Goal: Task Accomplishment & Management: Use online tool/utility

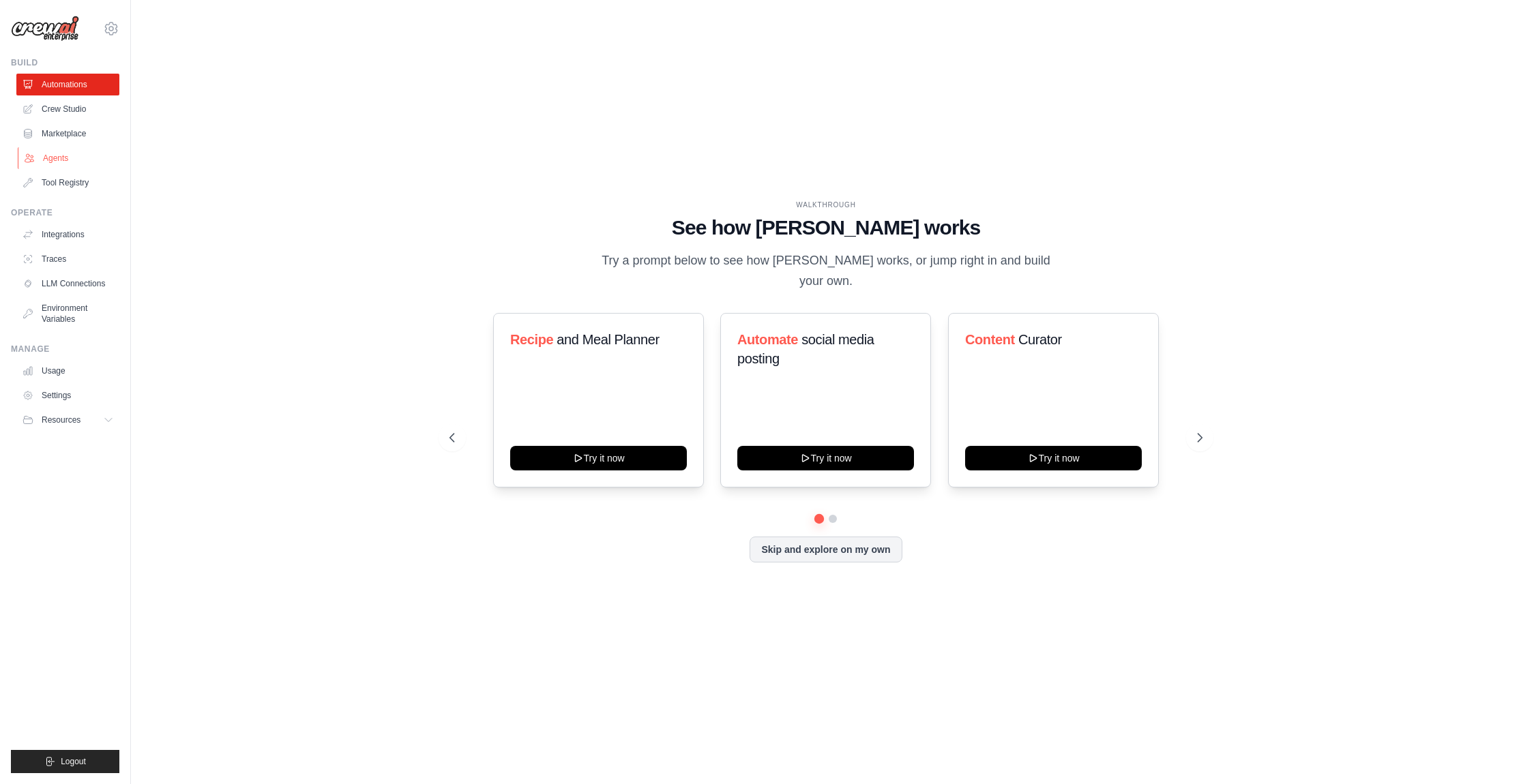
click at [88, 159] on link "Agents" at bounding box center [69, 158] width 103 height 22
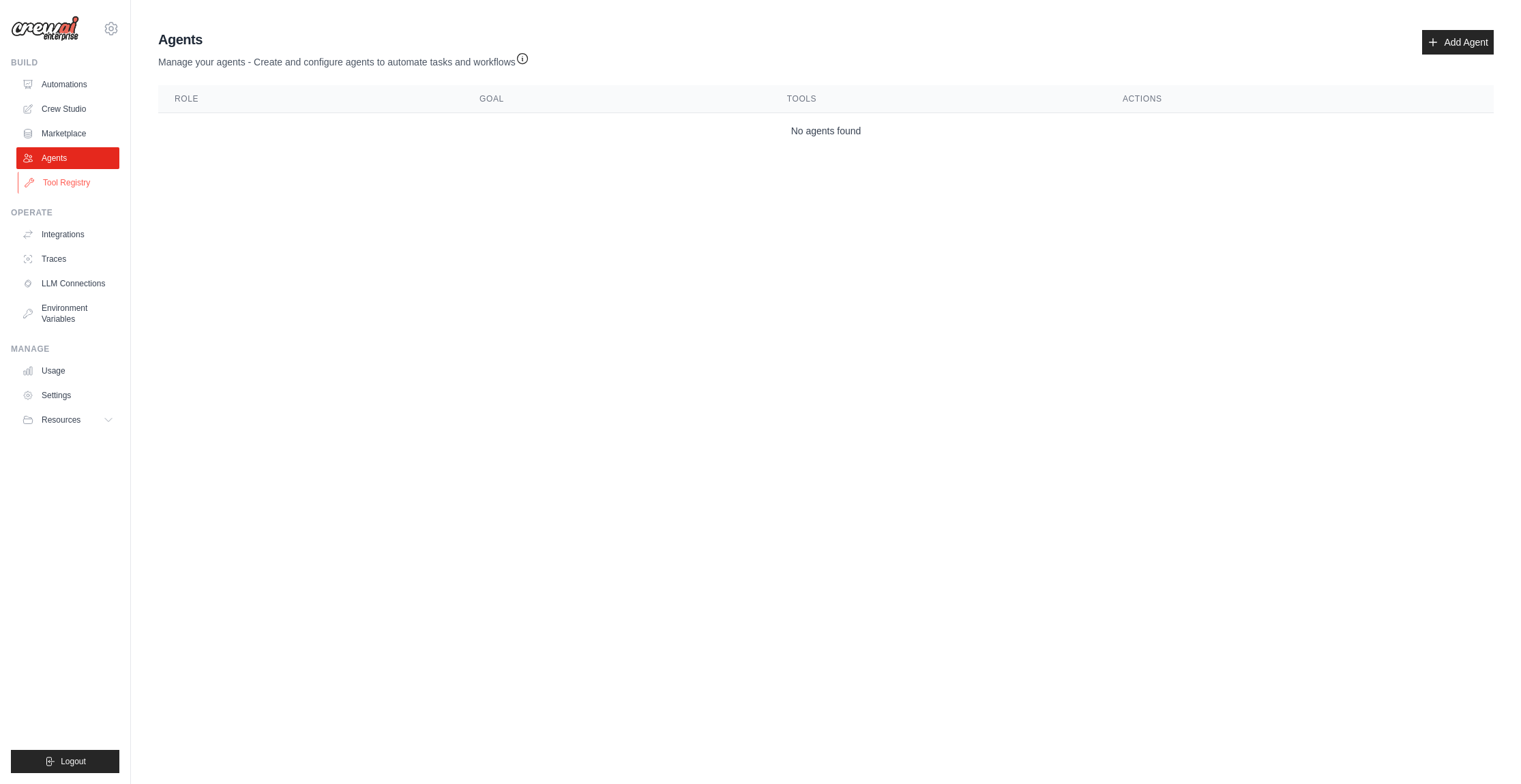
click at [95, 187] on link "Tool Registry" at bounding box center [69, 182] width 103 height 22
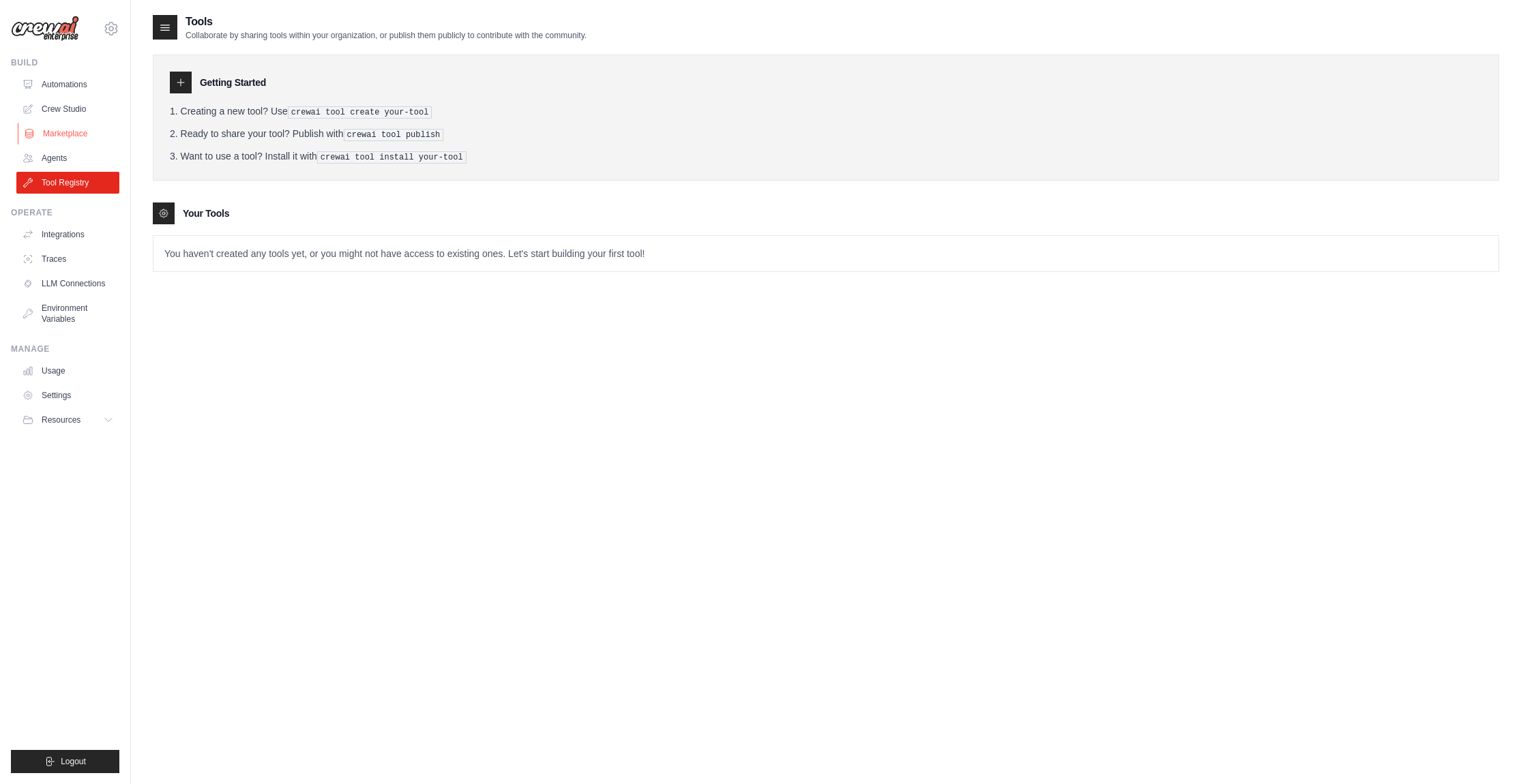
click at [85, 135] on link "Marketplace" at bounding box center [69, 133] width 103 height 22
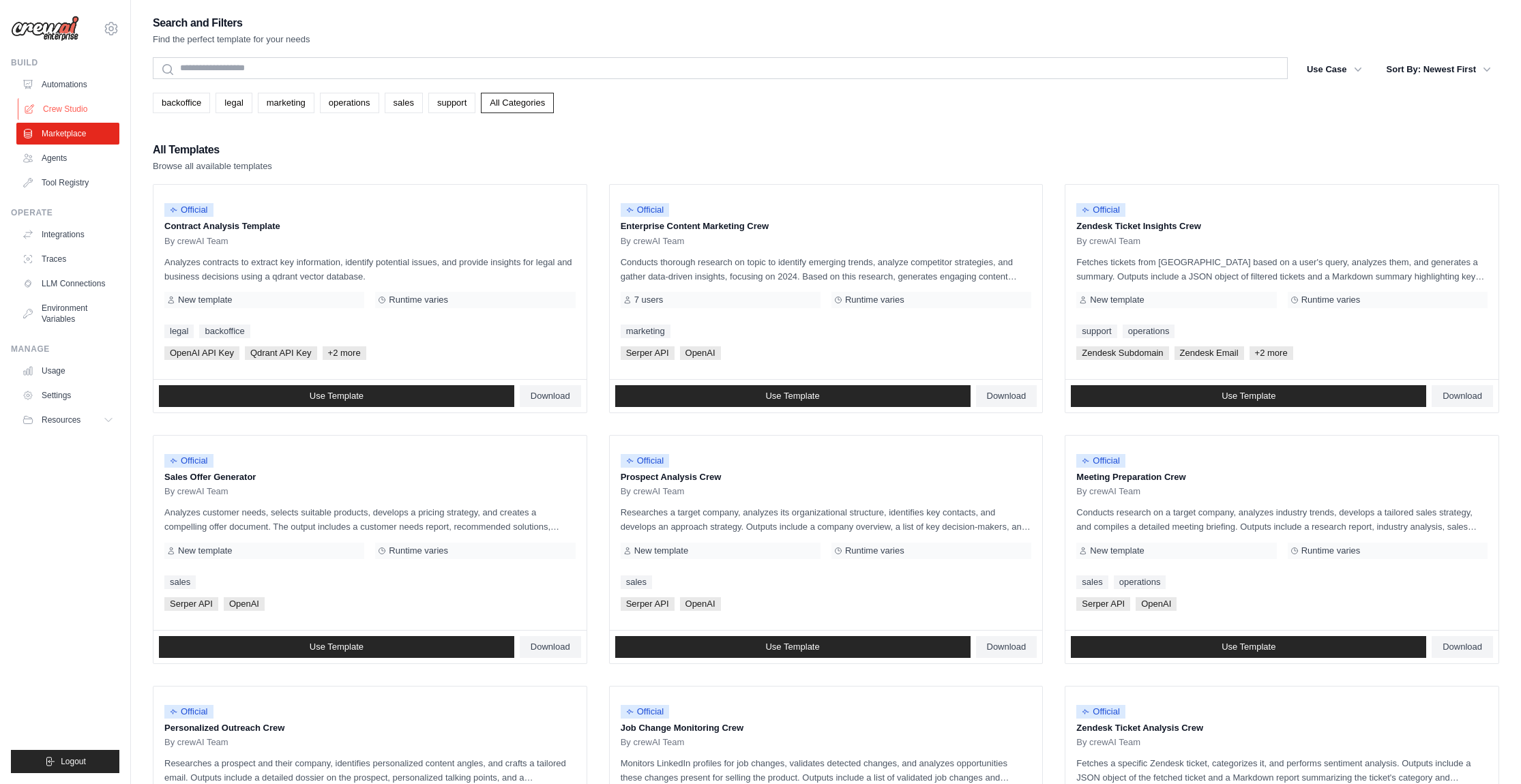
click at [74, 103] on link "Crew Studio" at bounding box center [69, 108] width 103 height 22
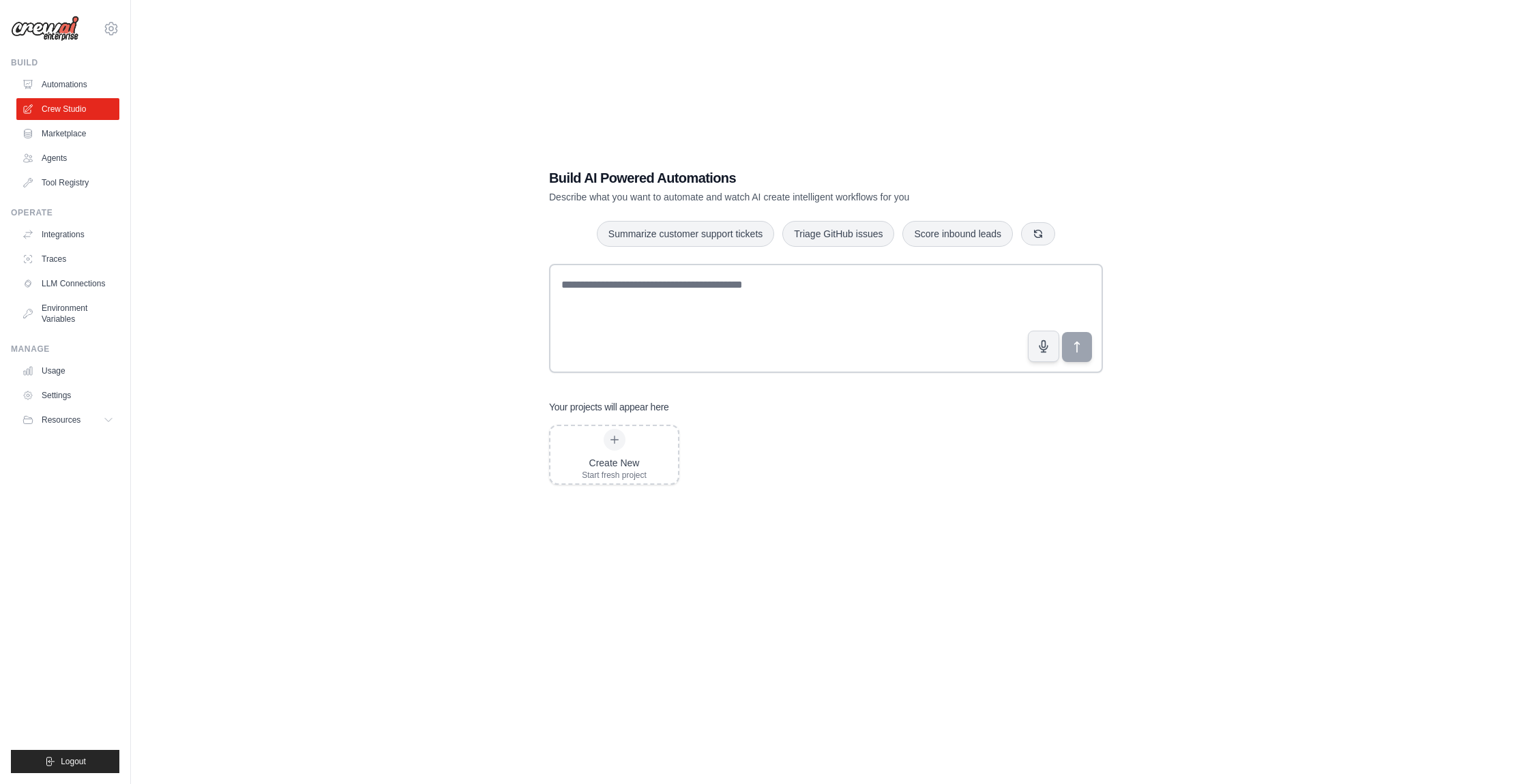
click at [68, 82] on link "Automations" at bounding box center [68, 84] width 103 height 22
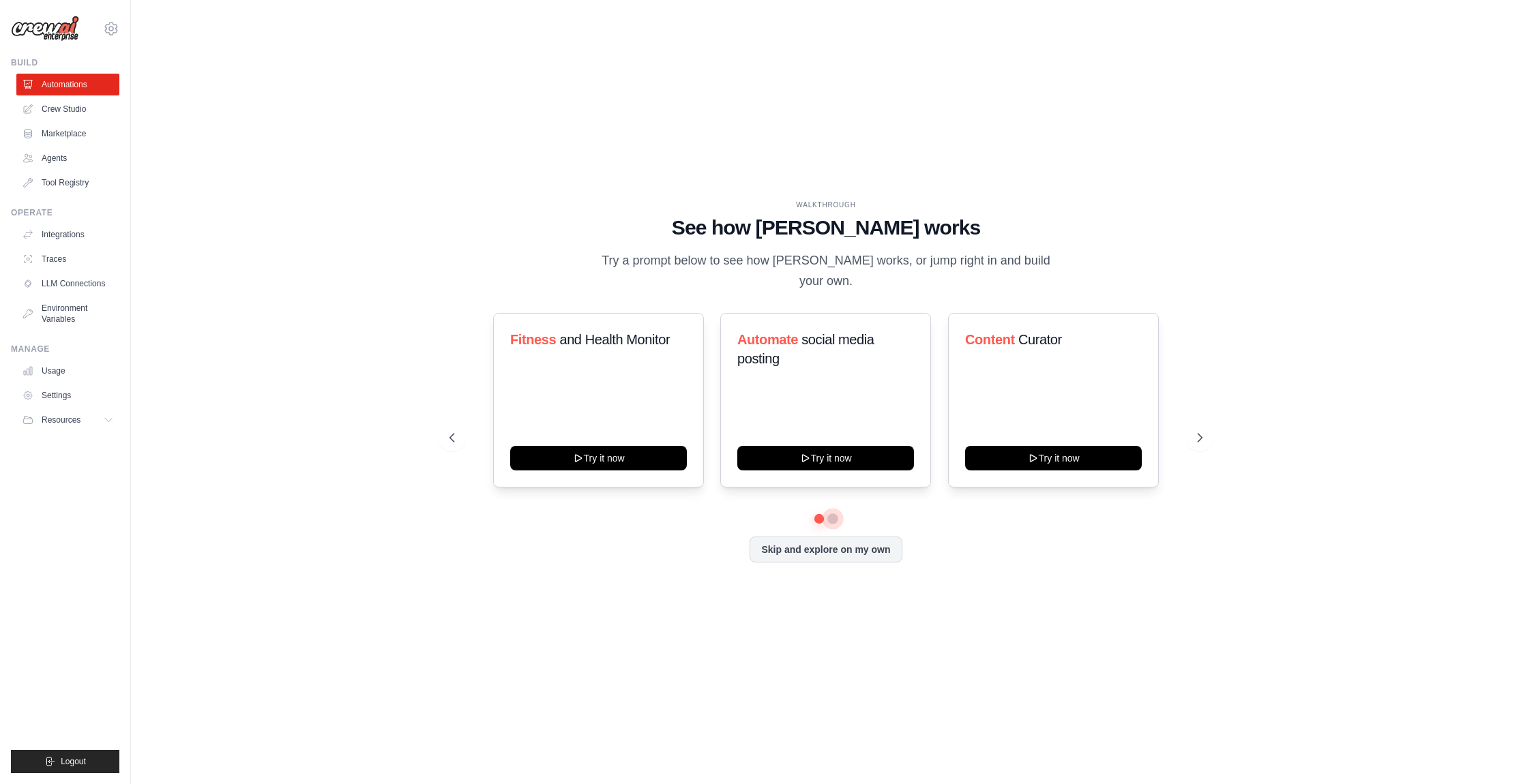
click at [833, 517] on button at bounding box center [833, 519] width 11 height 11
click at [662, 463] on button "Try it now" at bounding box center [598, 456] width 177 height 25
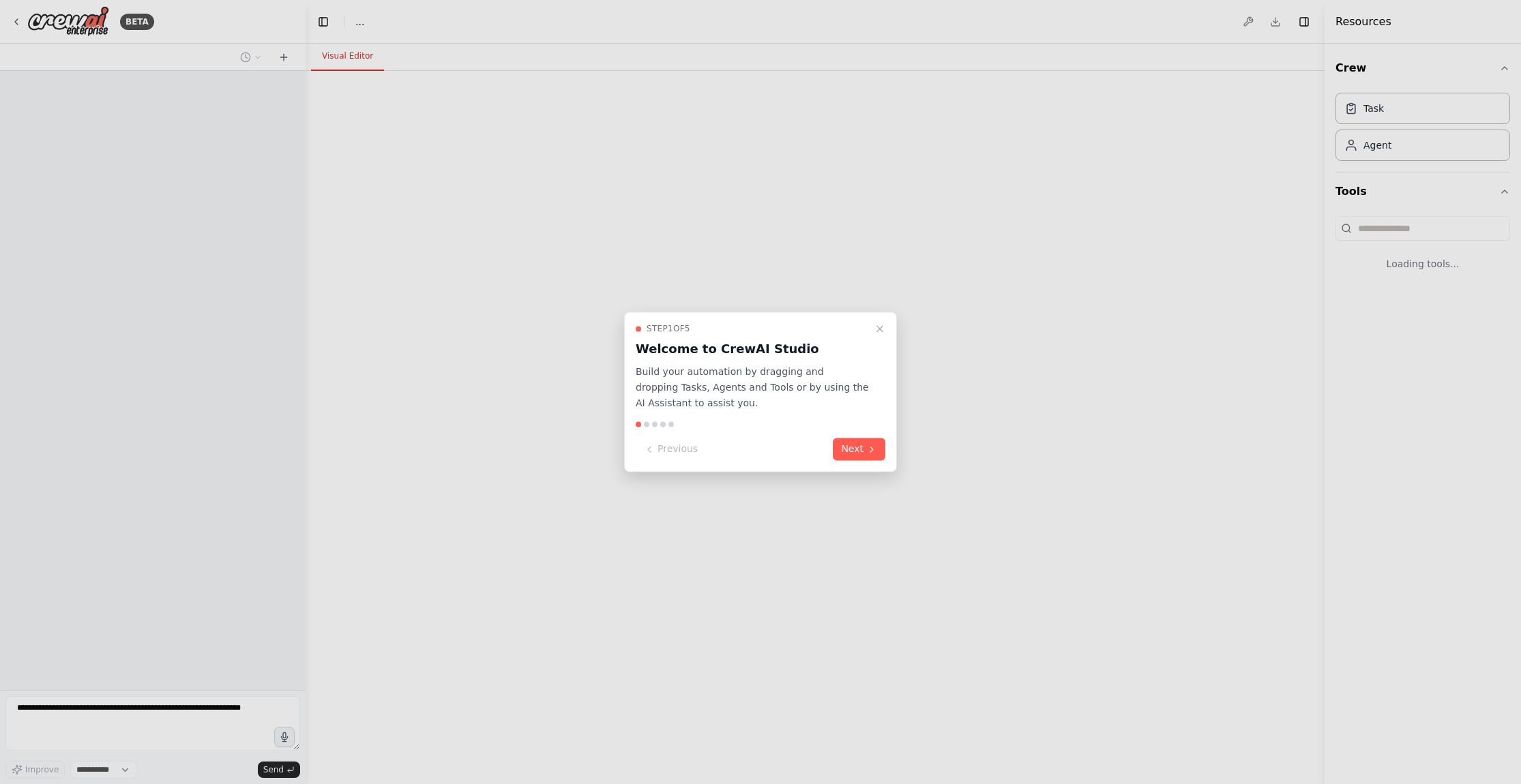
select select "****"
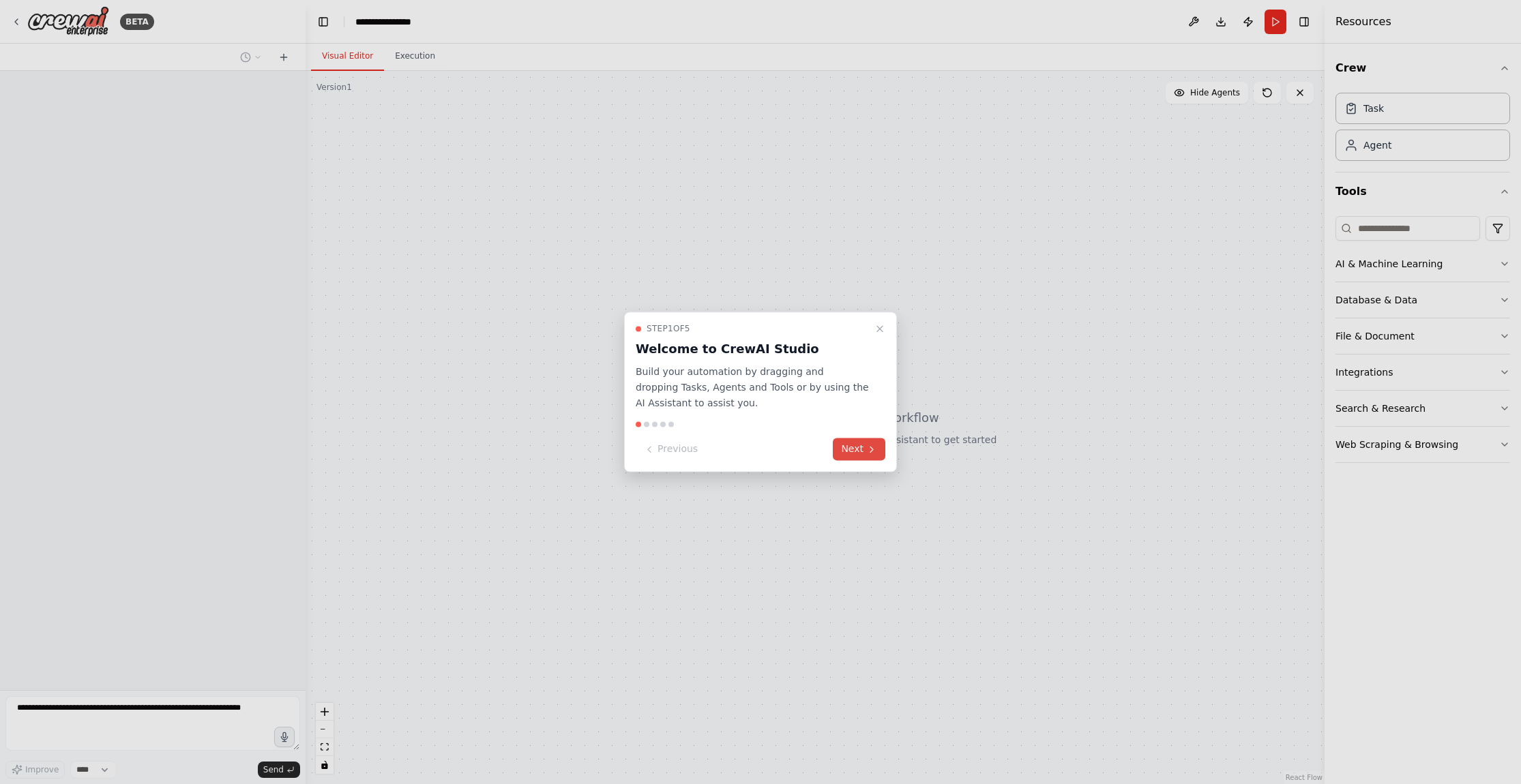
click at [859, 456] on button "Next" at bounding box center [859, 450] width 53 height 22
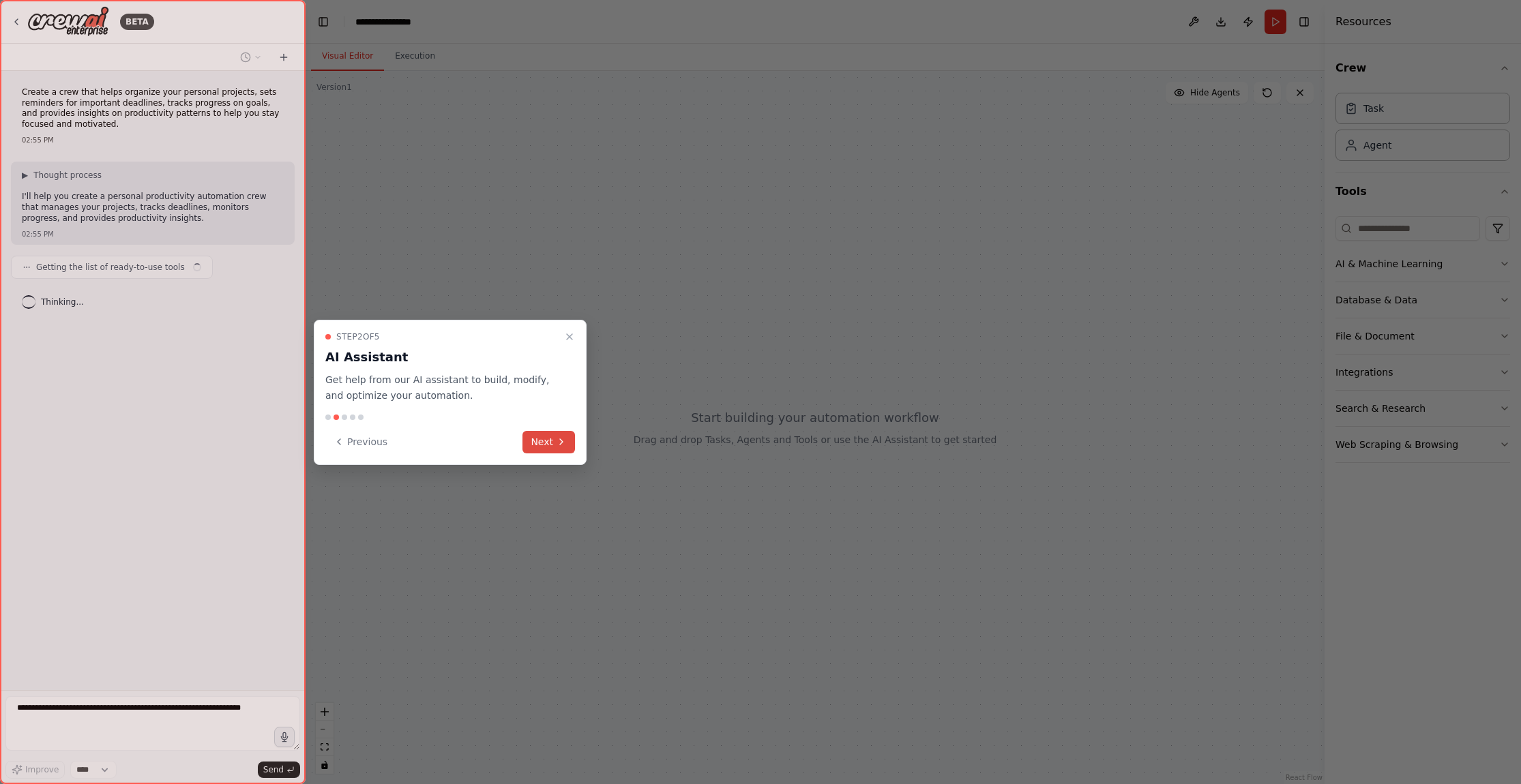
click at [544, 441] on button "Next" at bounding box center [549, 442] width 53 height 22
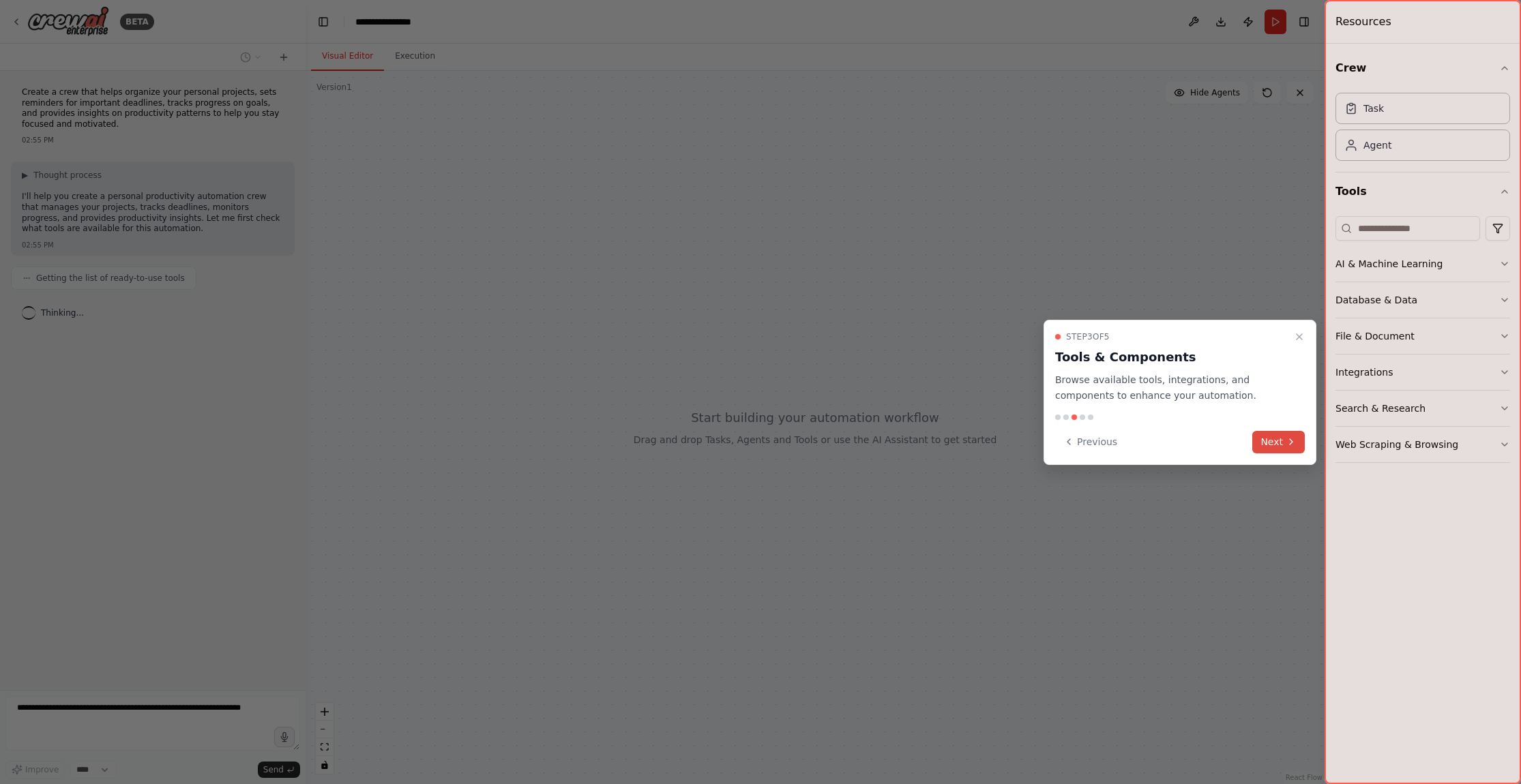
click at [1289, 443] on icon at bounding box center [1291, 441] width 11 height 11
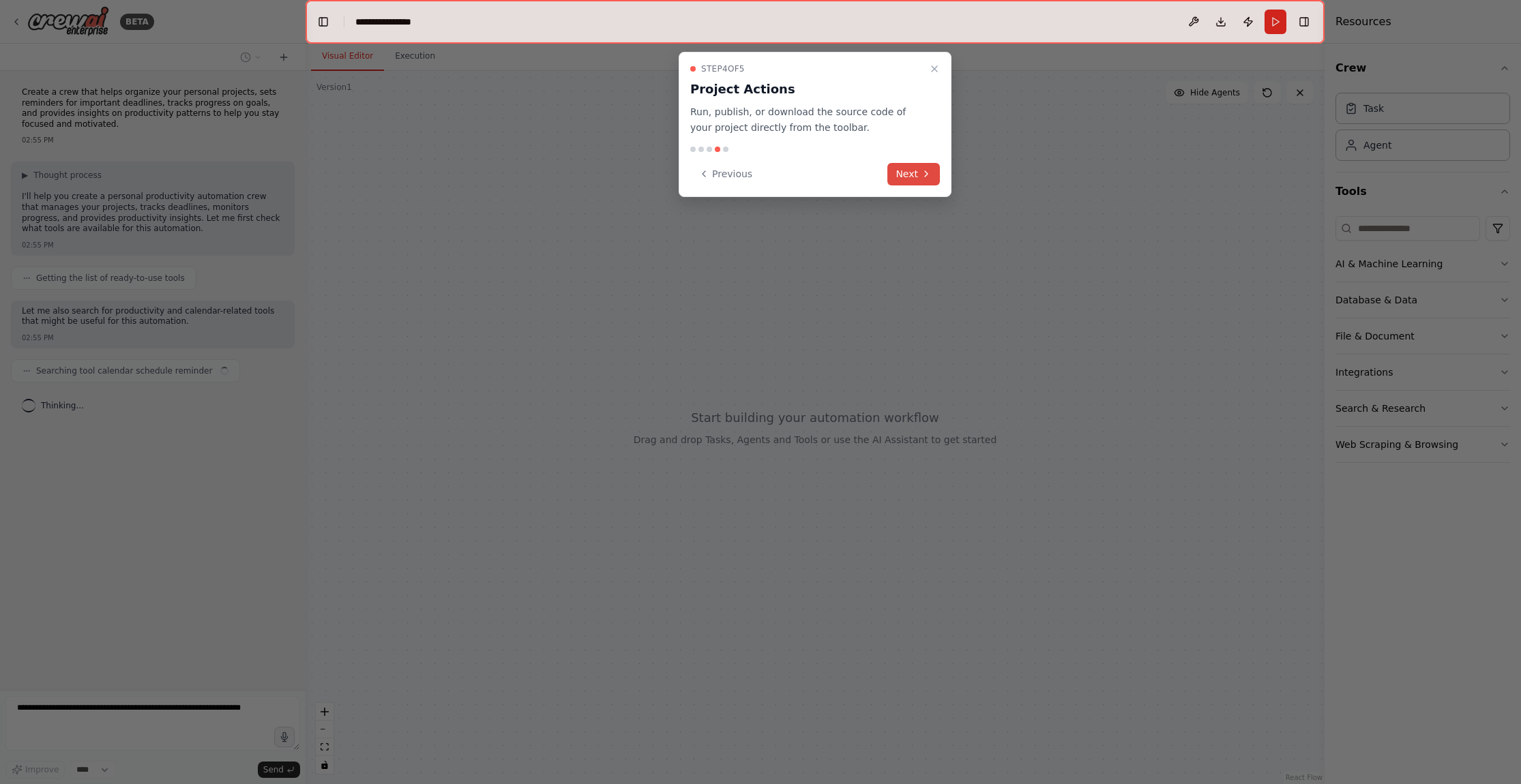
click at [925, 178] on icon at bounding box center [926, 174] width 11 height 11
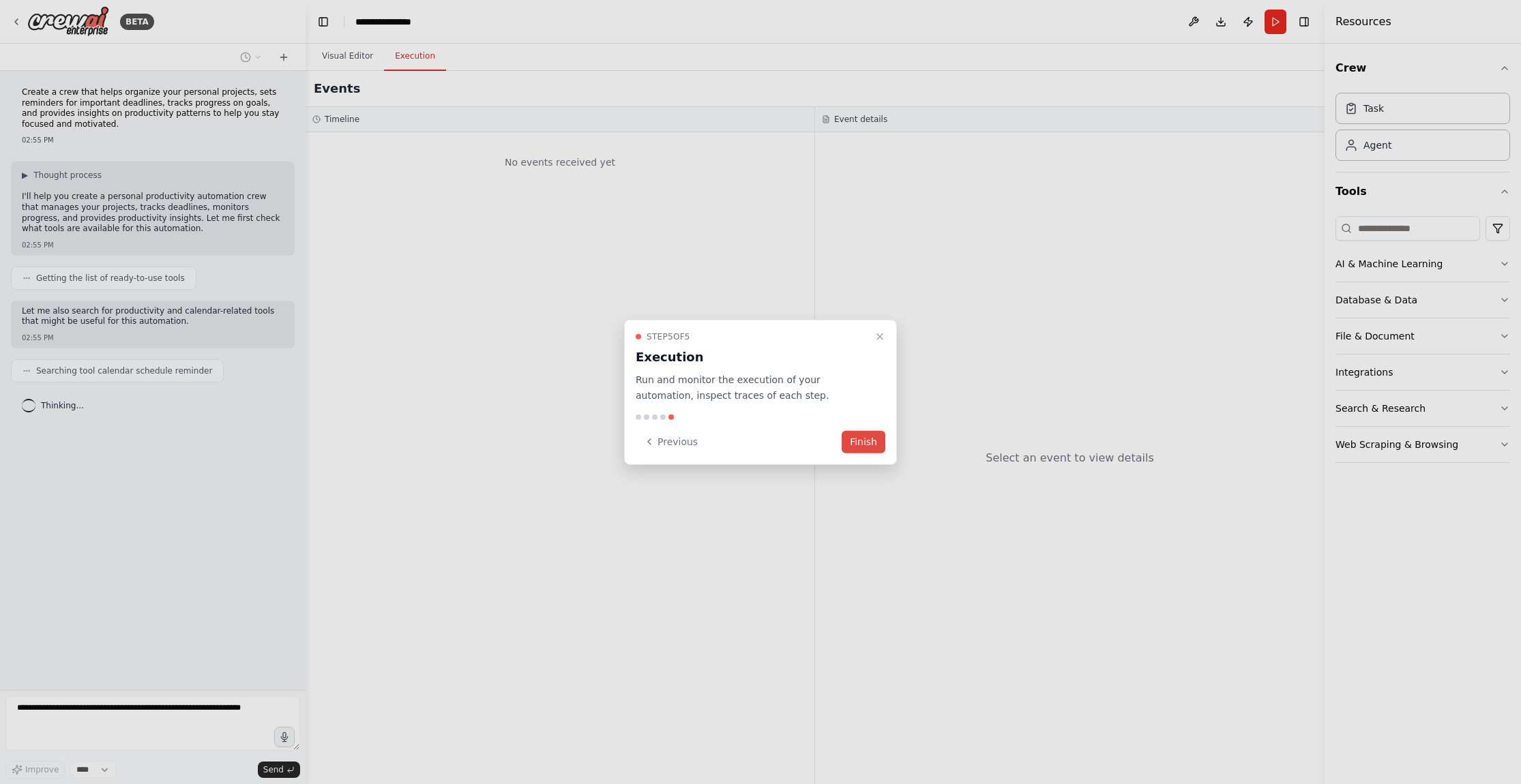
click at [862, 435] on button "Finish" at bounding box center [863, 441] width 44 height 22
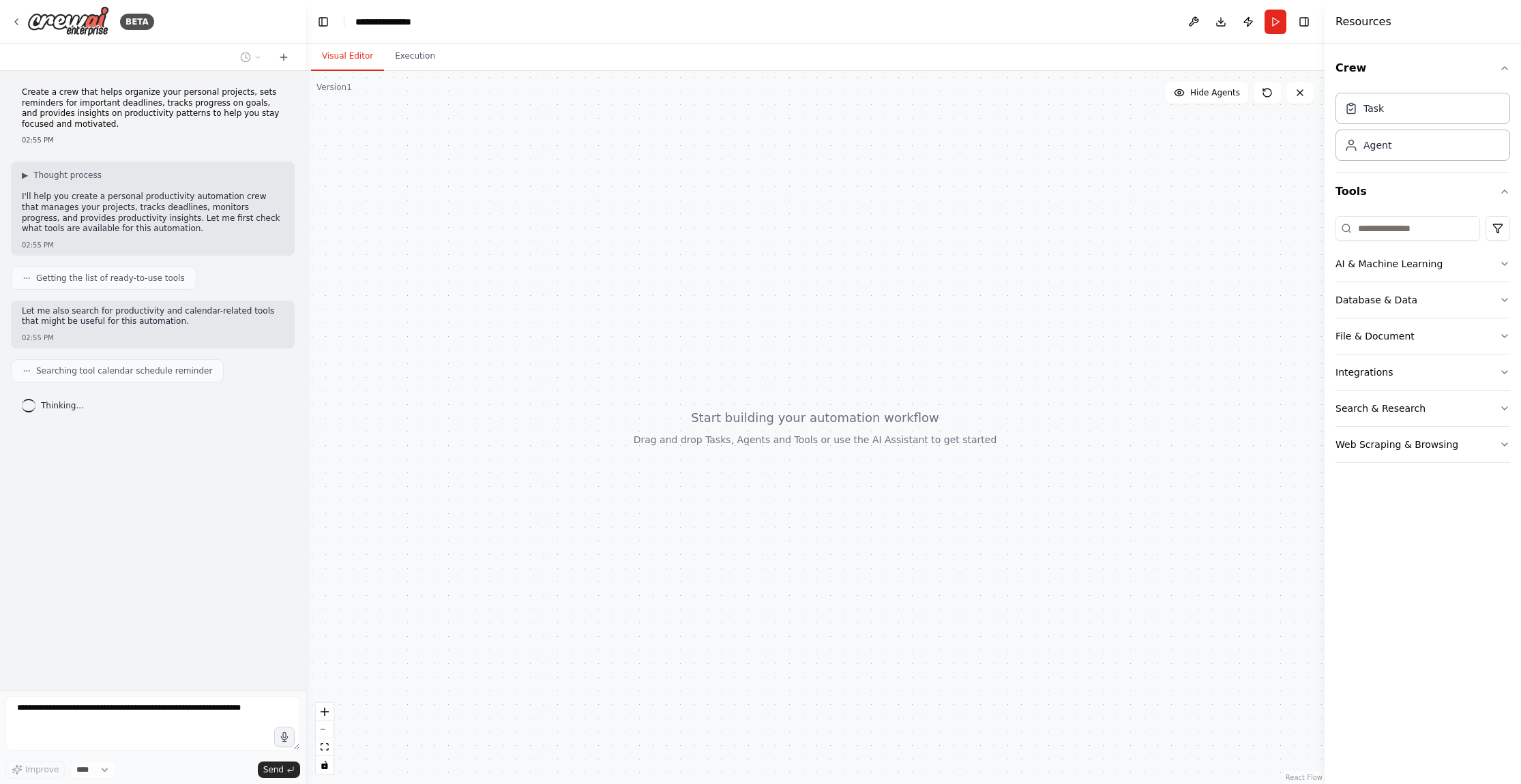
click at [892, 208] on div at bounding box center [815, 427] width 1019 height 713
click at [1374, 232] on input at bounding box center [1408, 228] width 145 height 25
click at [1398, 270] on button "AI & Machine Learning" at bounding box center [1423, 264] width 175 height 36
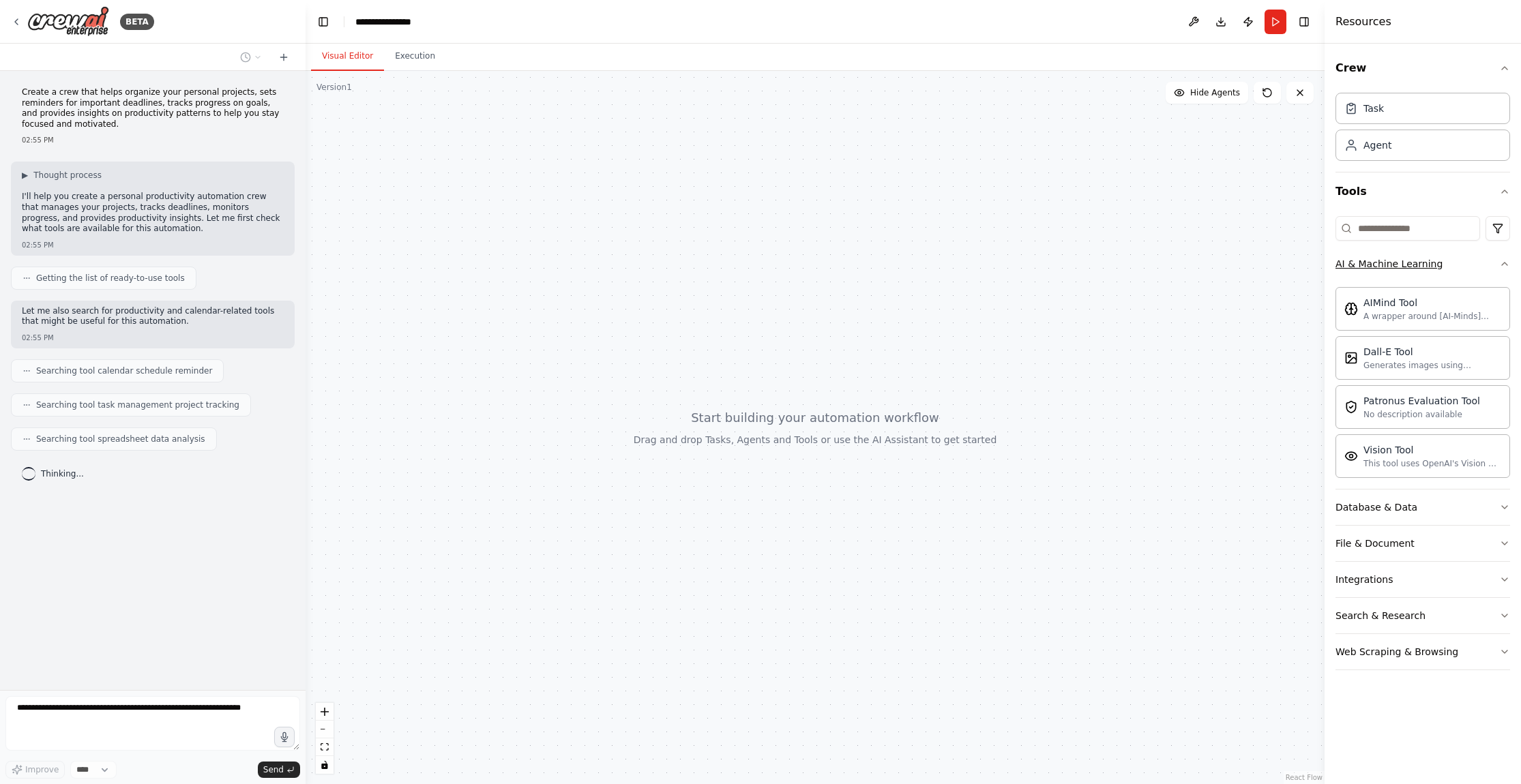
click at [1398, 270] on button "AI & Machine Learning" at bounding box center [1423, 264] width 175 height 36
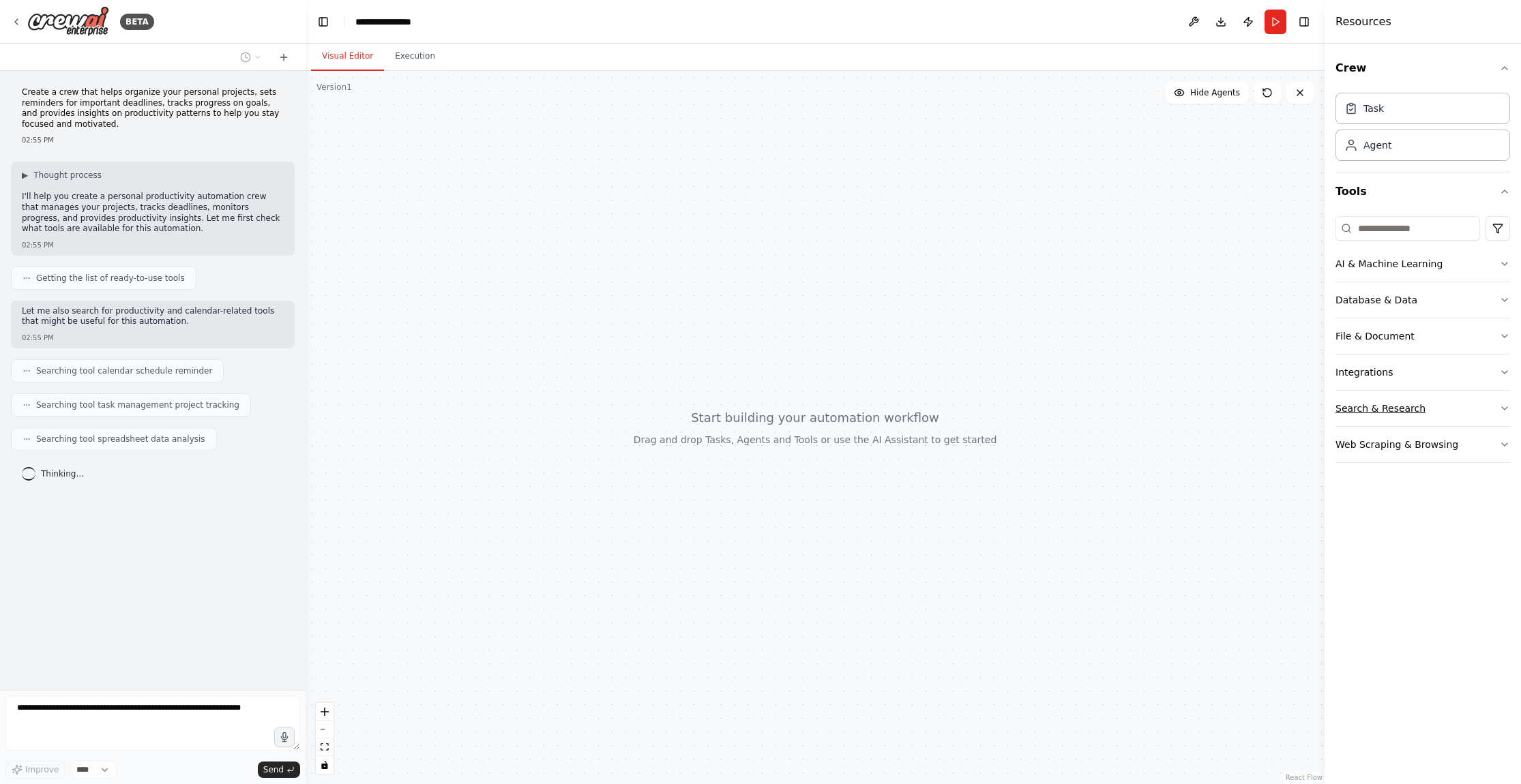
click at [1395, 396] on button "Search & Research" at bounding box center [1423, 409] width 175 height 36
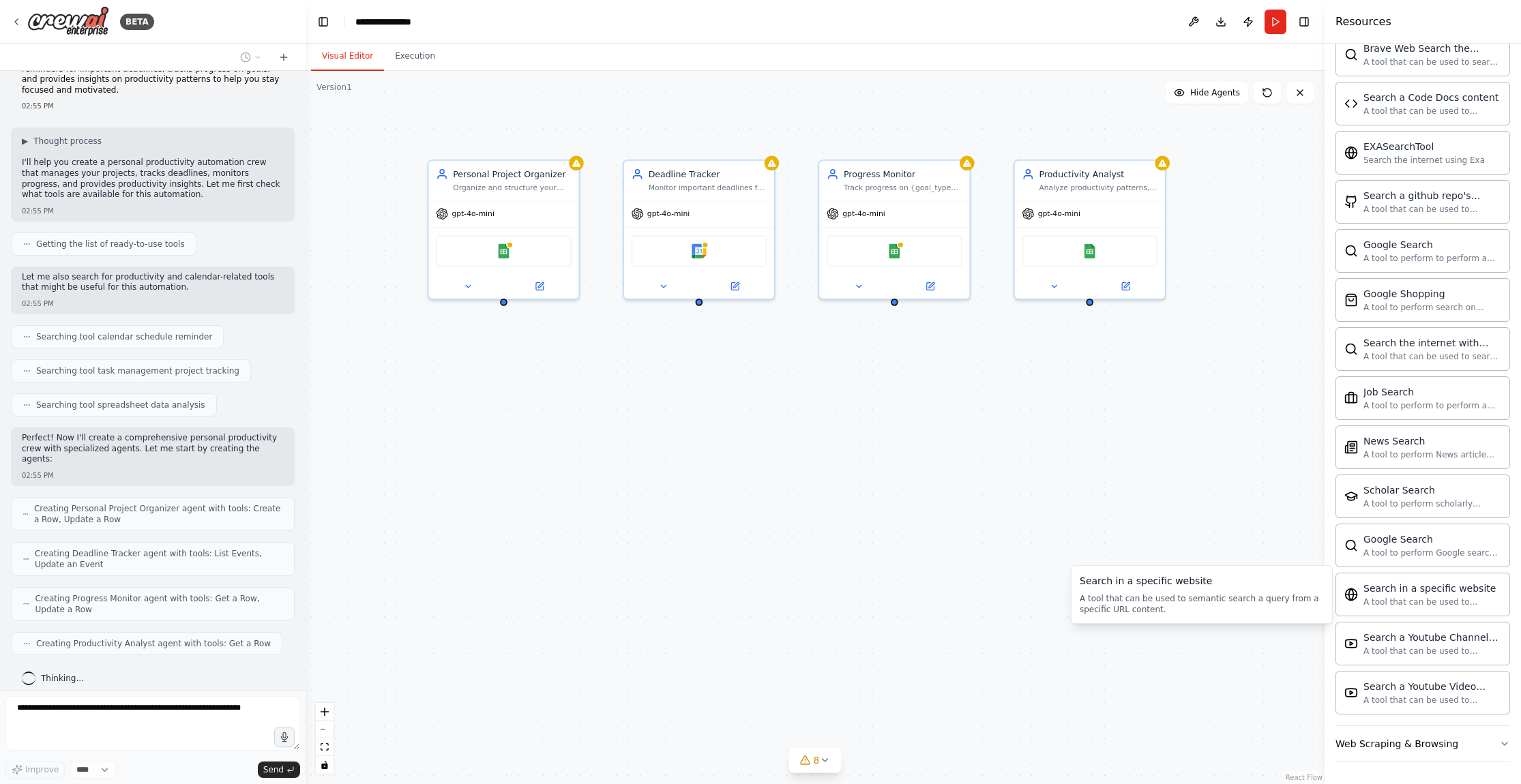
scroll to position [116, 0]
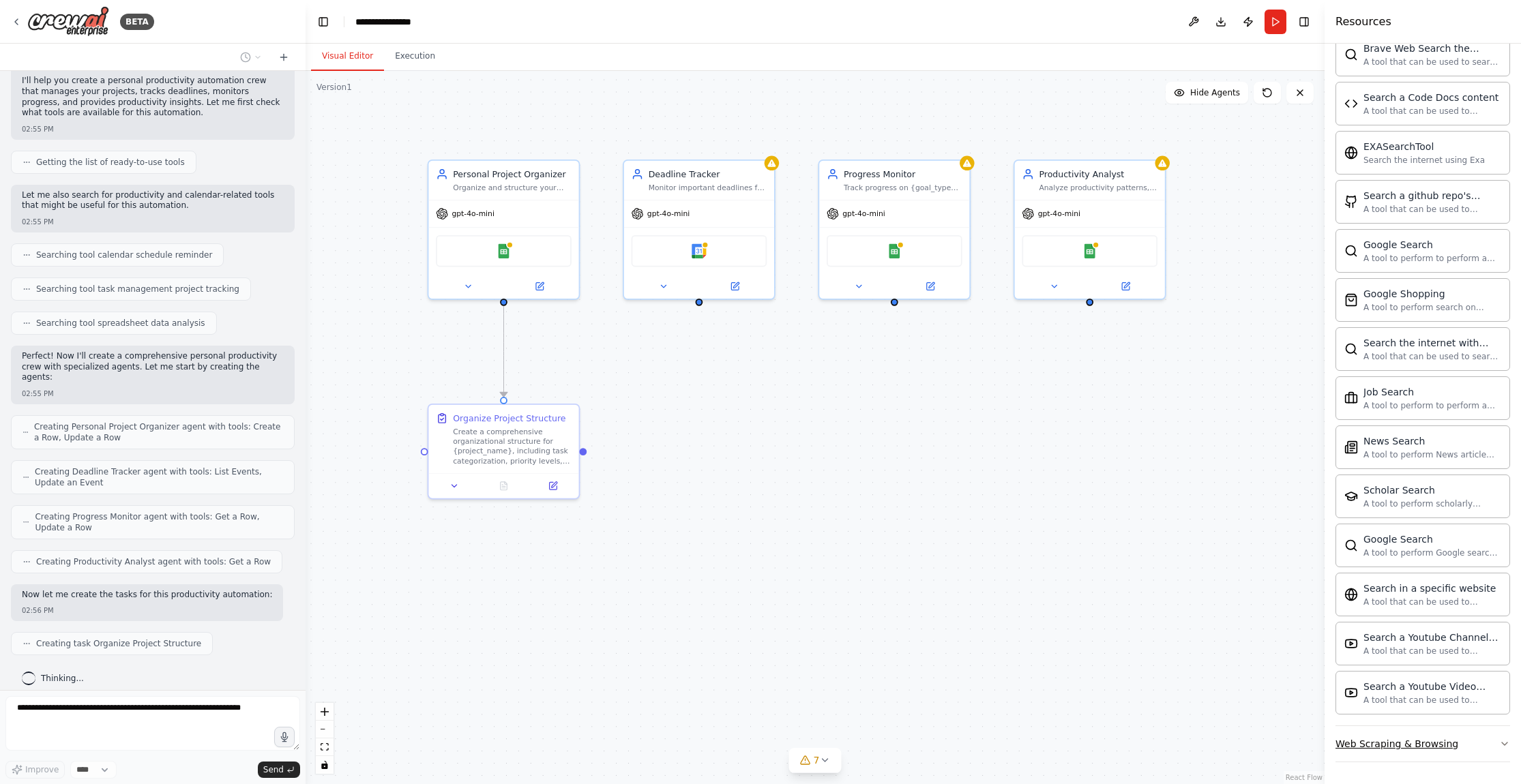
click at [1476, 738] on button "Web Scraping & Browsing" at bounding box center [1423, 744] width 175 height 36
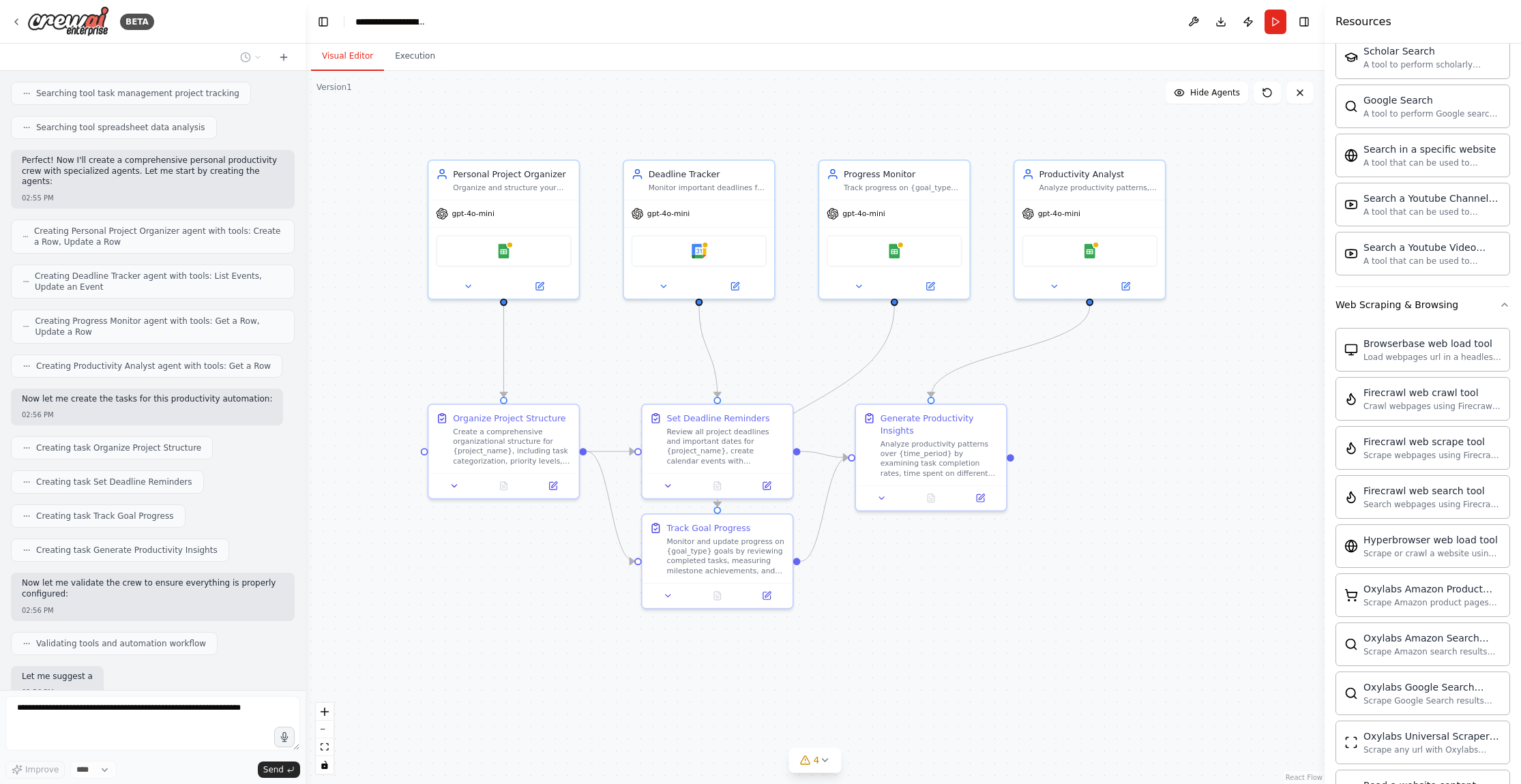
scroll to position [393, 0]
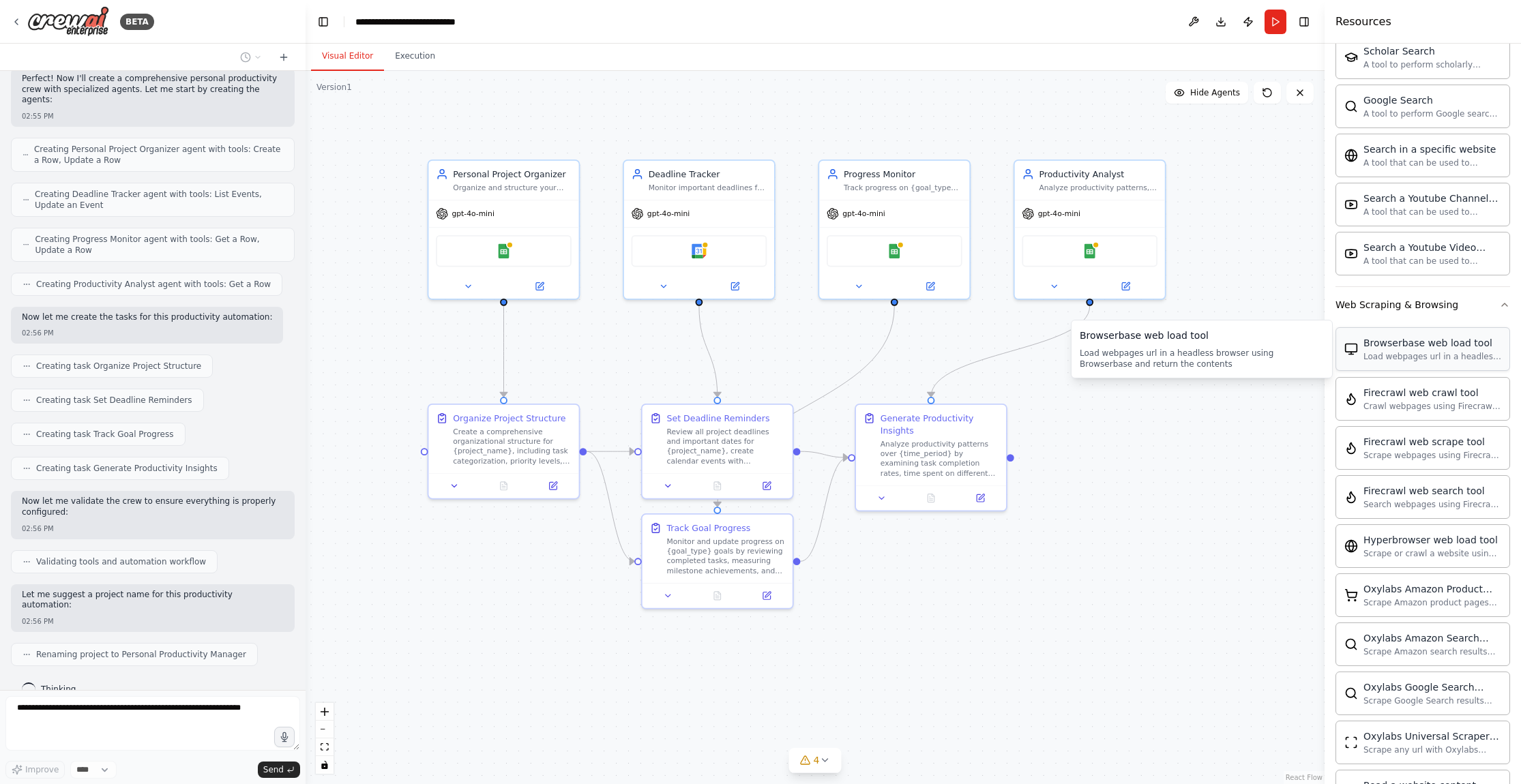
click at [1384, 358] on div "Load webpages url in a headless browser using Browserbase and return the conten…" at bounding box center [1432, 357] width 138 height 11
click at [1383, 347] on div "Browserbase web load tool" at bounding box center [1432, 343] width 138 height 13
click at [1441, 339] on div "Browserbase web load tool" at bounding box center [1432, 343] width 138 height 13
click at [1443, 368] on div "Browserbase web load tool Load webpages url in a headless browser using Browser…" at bounding box center [1423, 349] width 175 height 44
click at [1438, 409] on div "Crawl webpages using Firecrawl and return the contents" at bounding box center [1432, 406] width 138 height 11
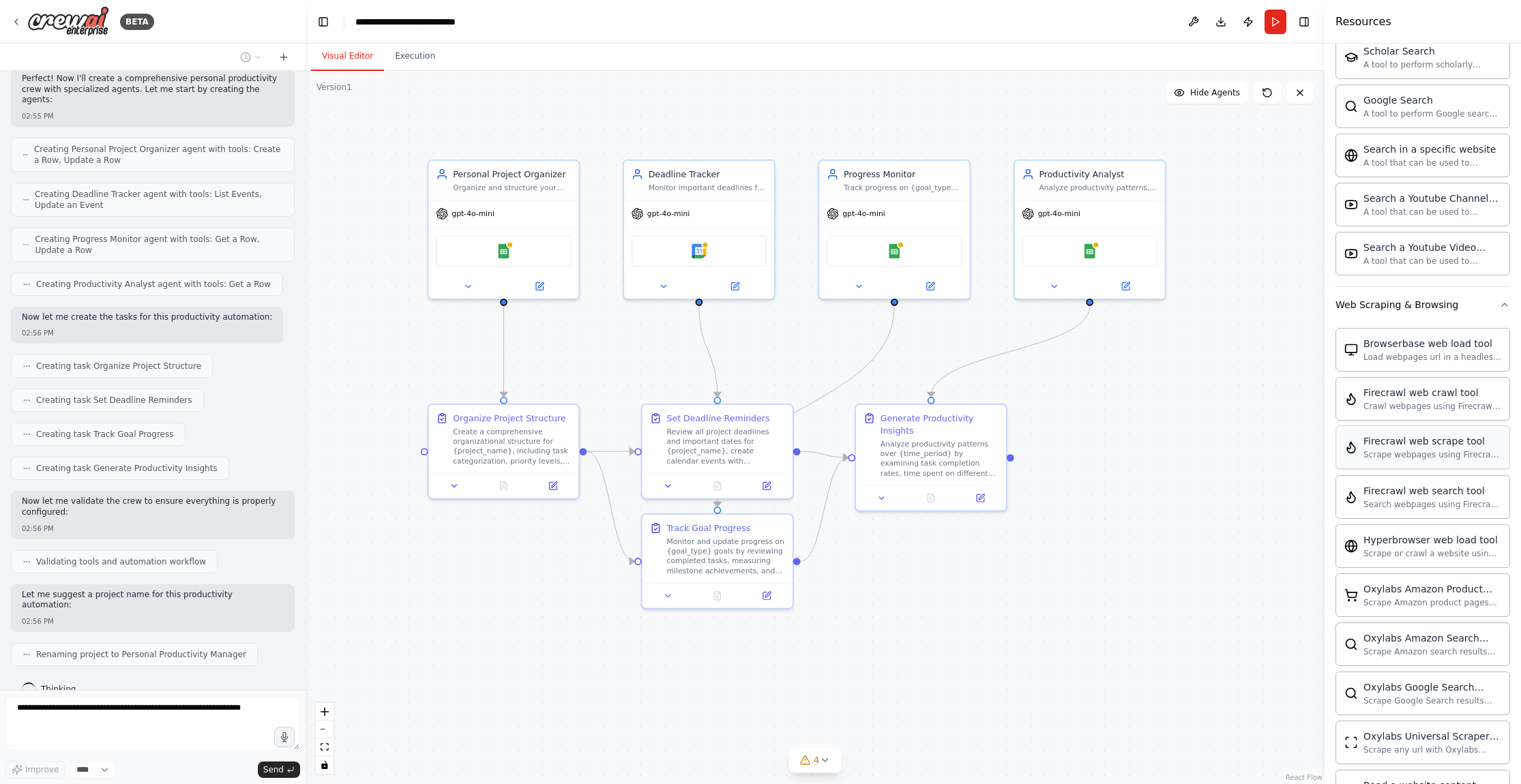
click at [1434, 460] on div "Firecrawl web scrape tool Scrape webpages using Firecrawl and return the conten…" at bounding box center [1423, 447] width 175 height 44
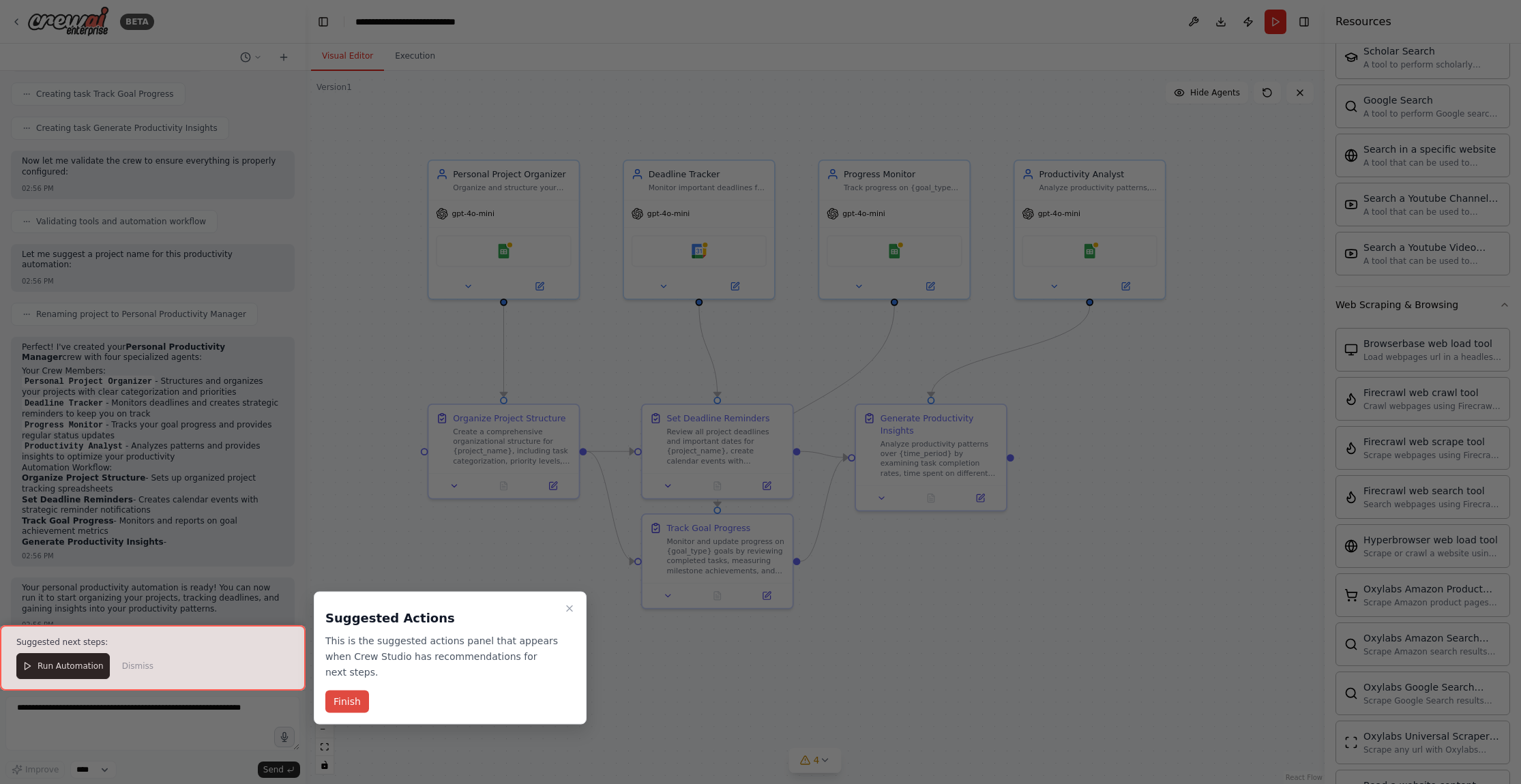
click at [337, 703] on button "Finish" at bounding box center [347, 702] width 44 height 22
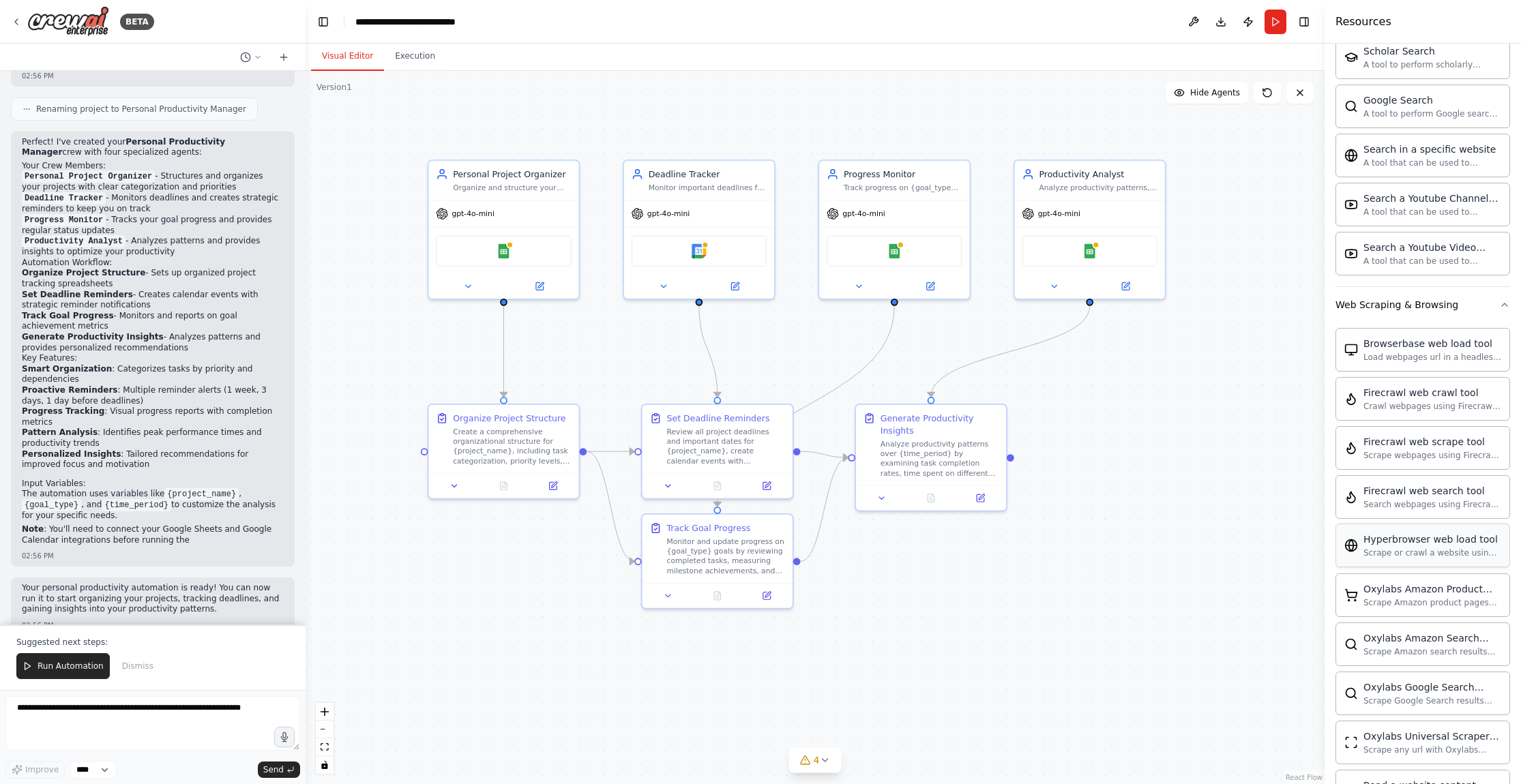
click at [1427, 557] on div "Scrape or crawl a website using Hyperbrowser and return the contents in properl…" at bounding box center [1432, 553] width 138 height 11
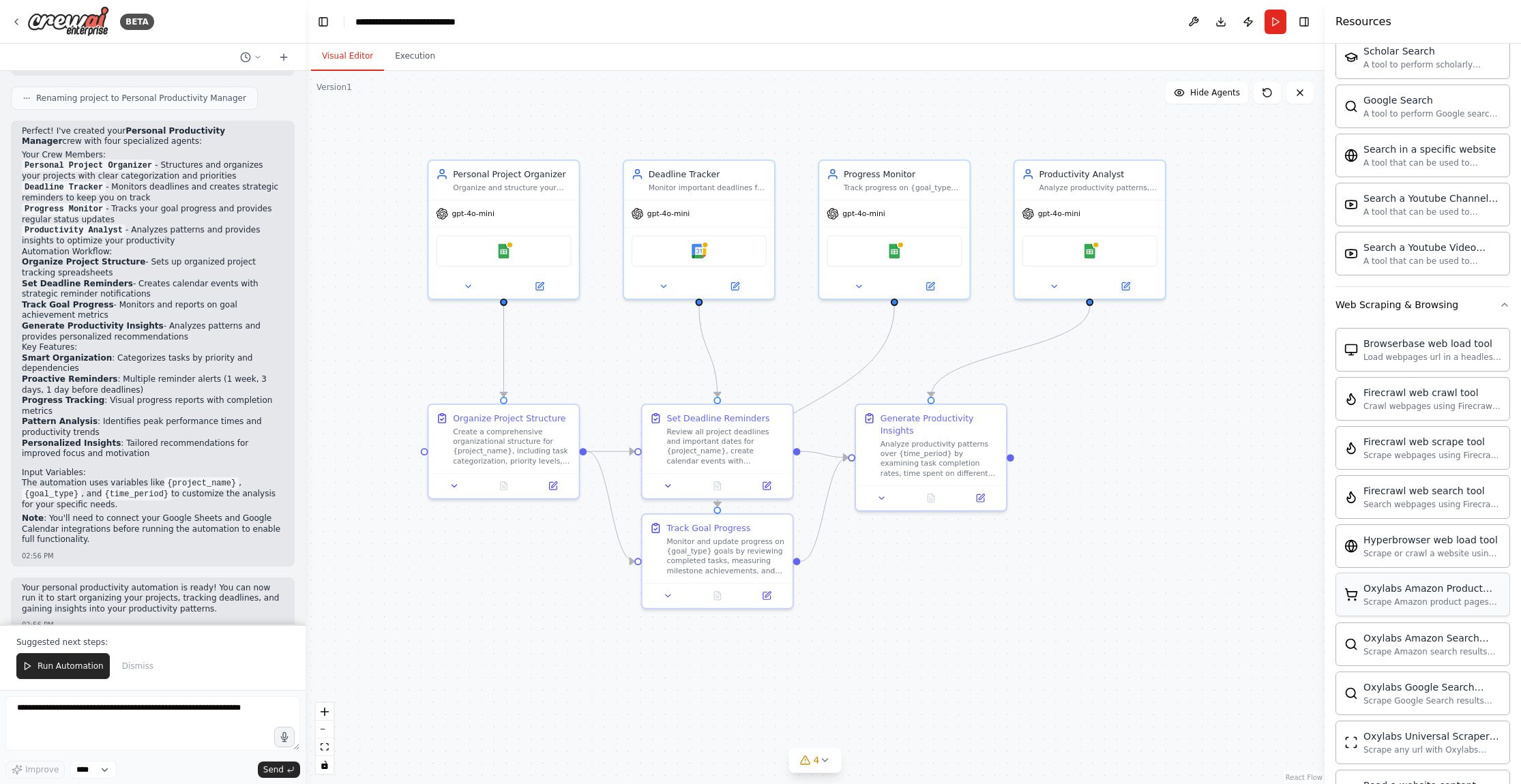
click at [1436, 616] on div "Oxylabs Amazon Product Scraper tool Scrape Amazon product pages with Oxylabs Am…" at bounding box center [1423, 595] width 175 height 44
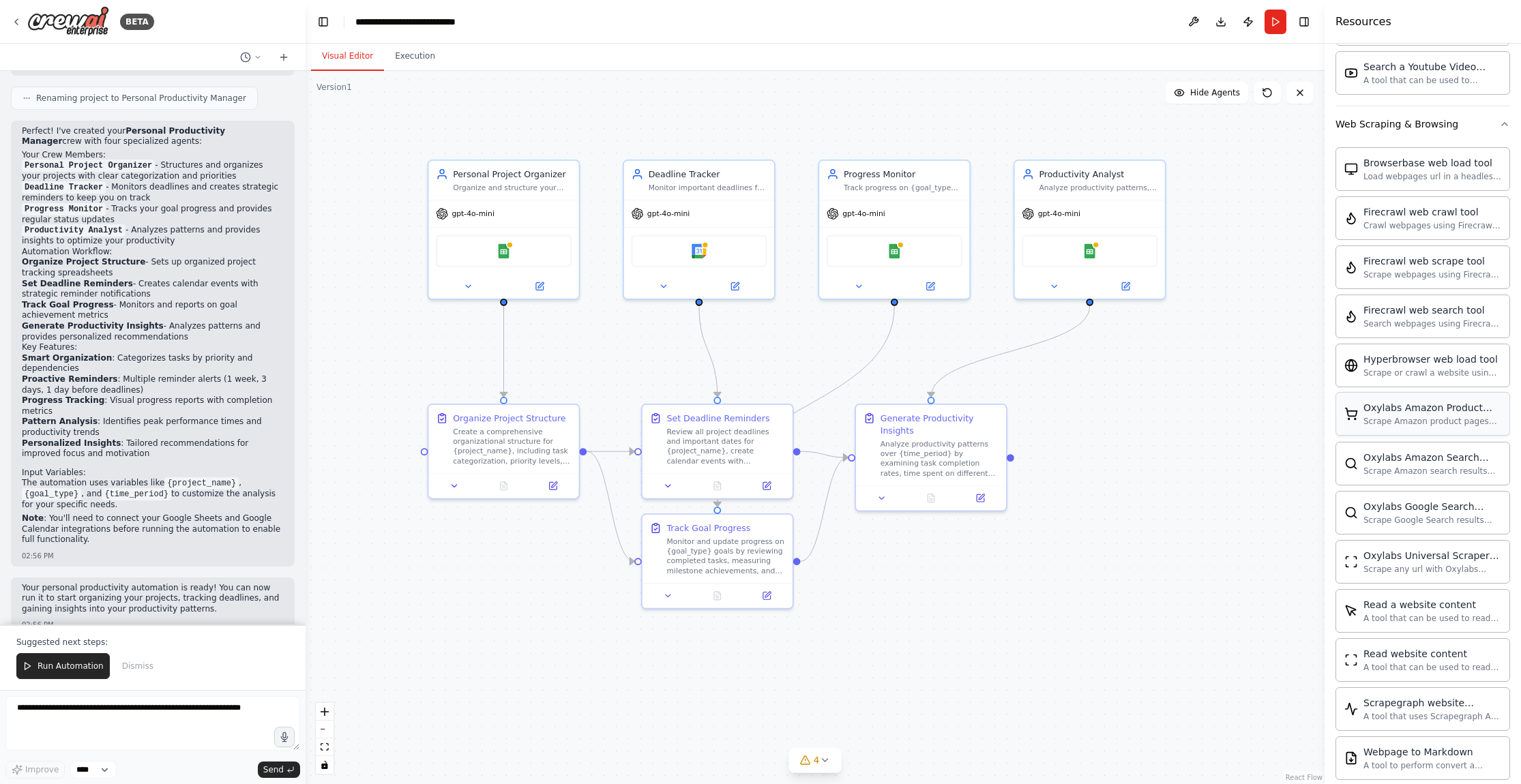
scroll to position [1021, 0]
click at [1436, 616] on div "A tool that can be used to read a website content." at bounding box center [1432, 615] width 138 height 11
click at [1427, 676] on div "Read website content A tool that can be used to read a website content." at bounding box center [1423, 656] width 175 height 44
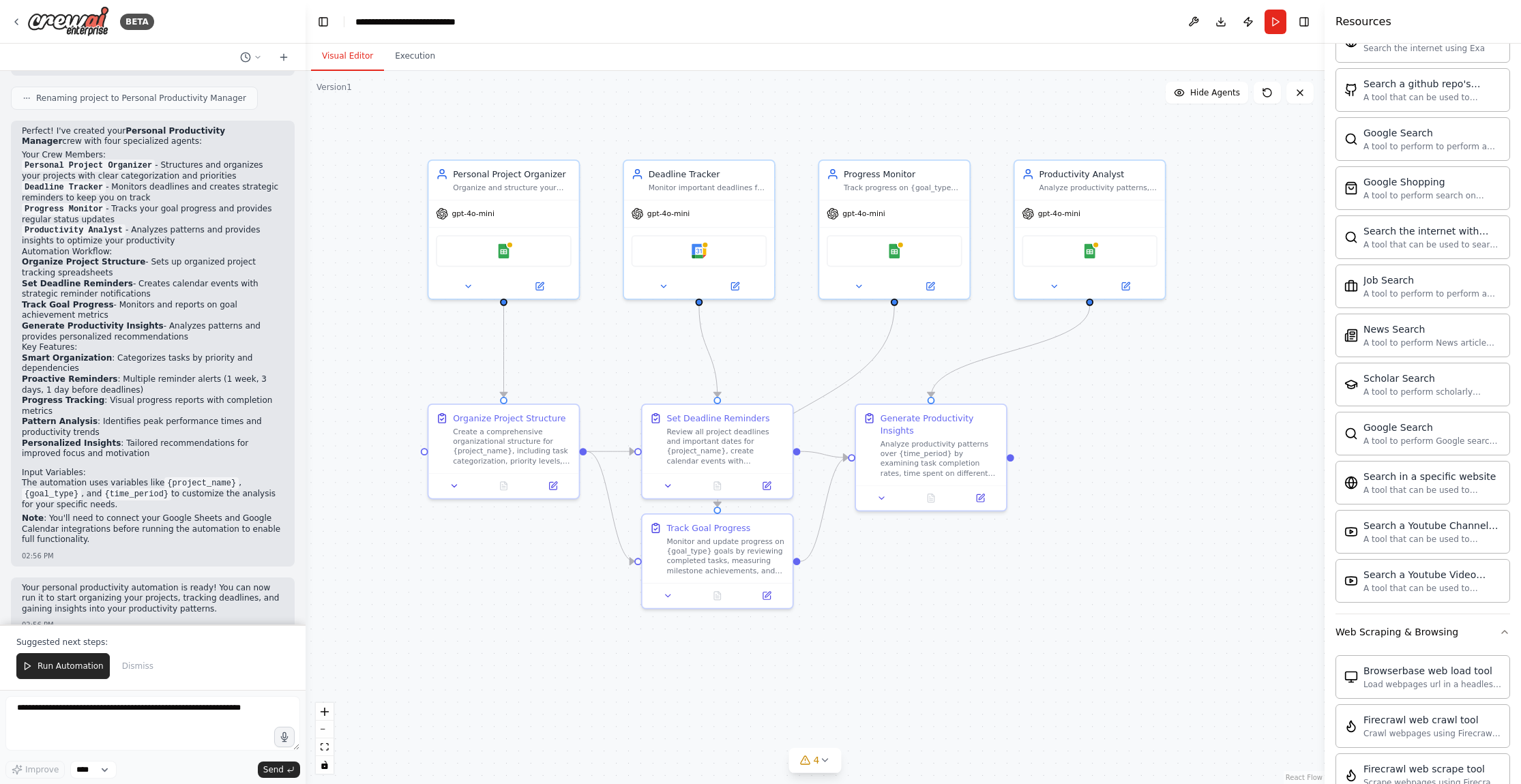
scroll to position [0, 0]
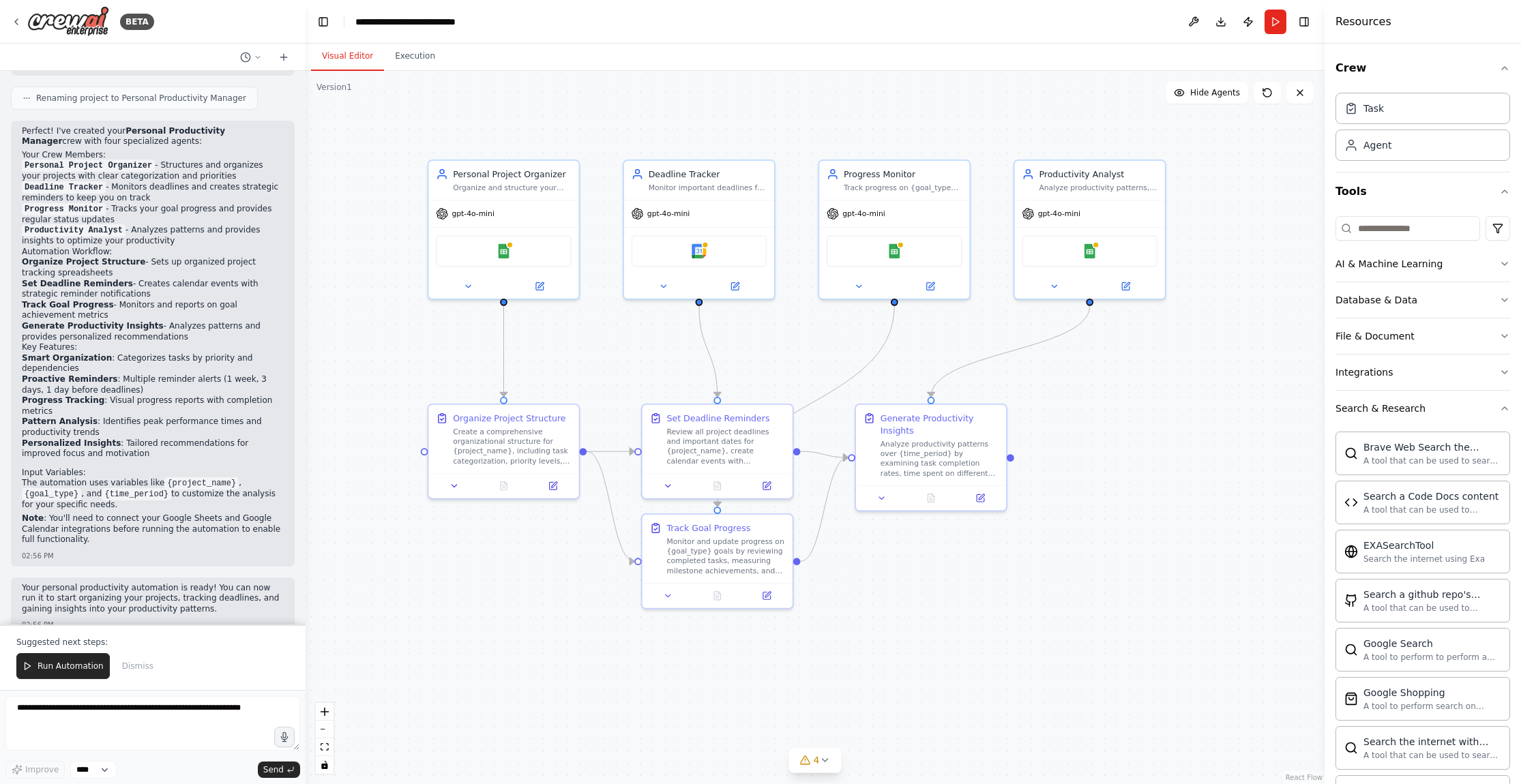
click at [834, 558] on div ".deletable-edge-delete-btn { width: 20px; height: 20px; border: 0px solid #ffff…" at bounding box center [815, 427] width 1019 height 713
click at [50, 675] on button "Run Automation" at bounding box center [63, 666] width 94 height 26
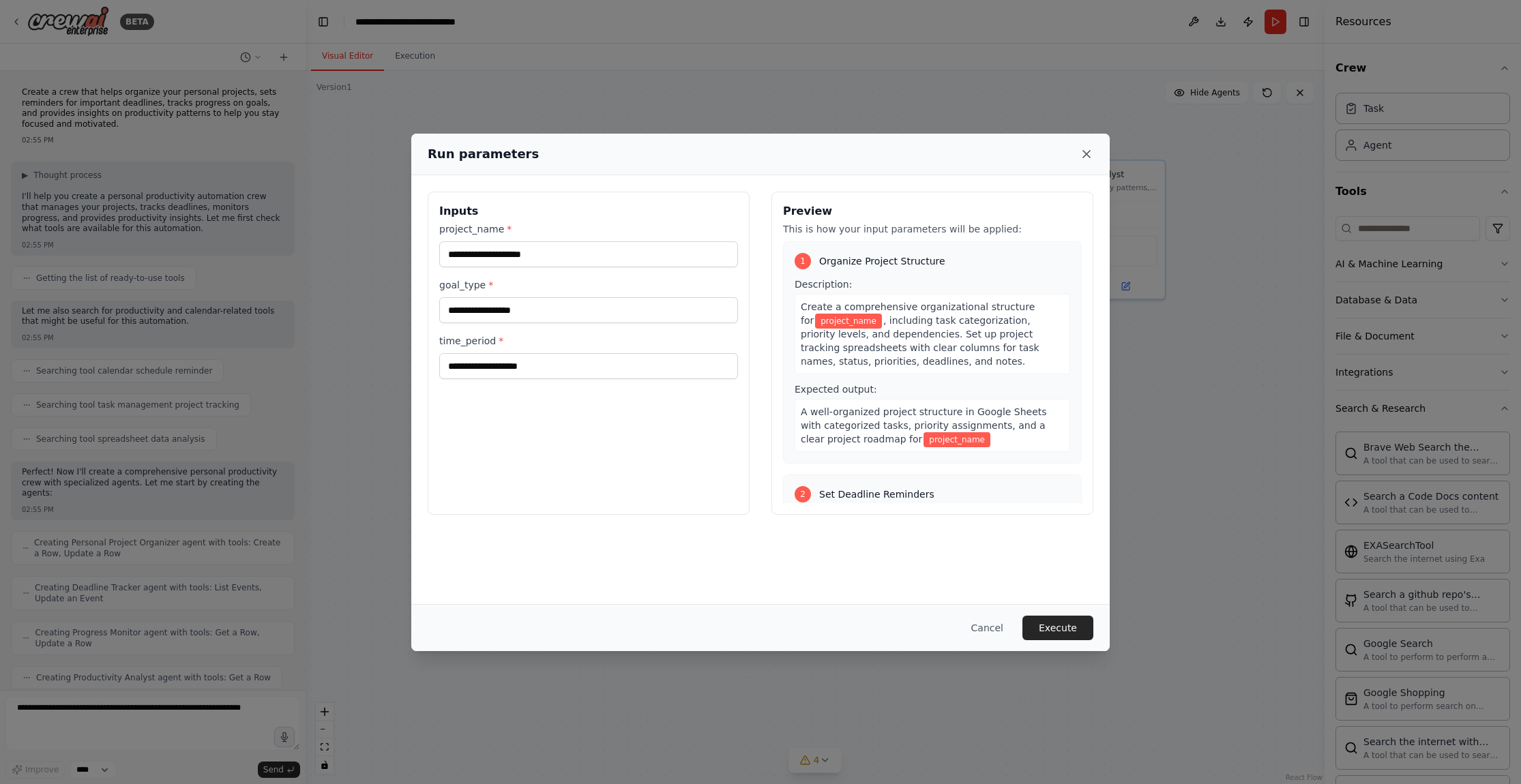
click at [1088, 158] on icon at bounding box center [1086, 154] width 13 height 13
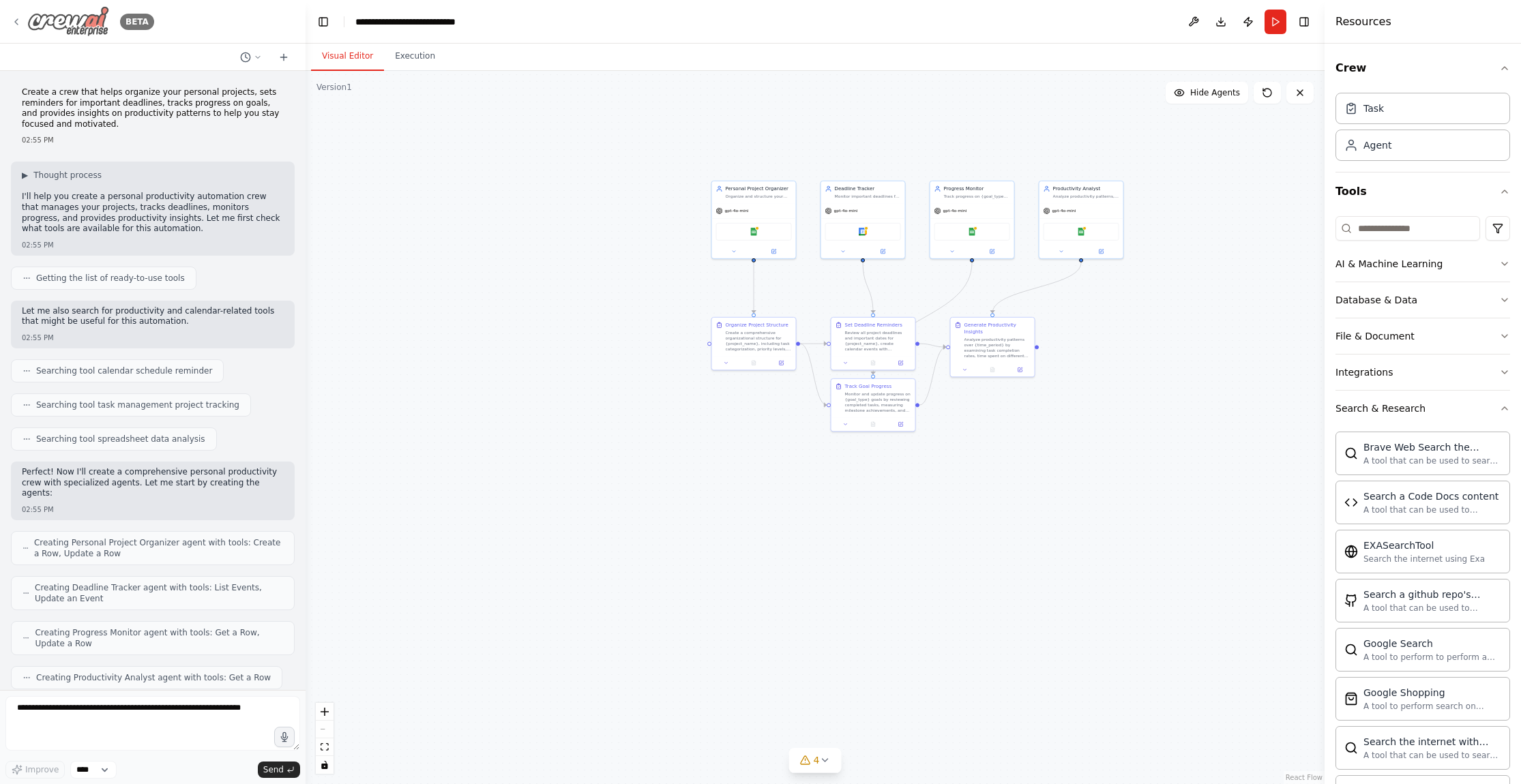
click at [19, 21] on icon at bounding box center [16, 22] width 11 height 11
